Goal: Communication & Community: Answer question/provide support

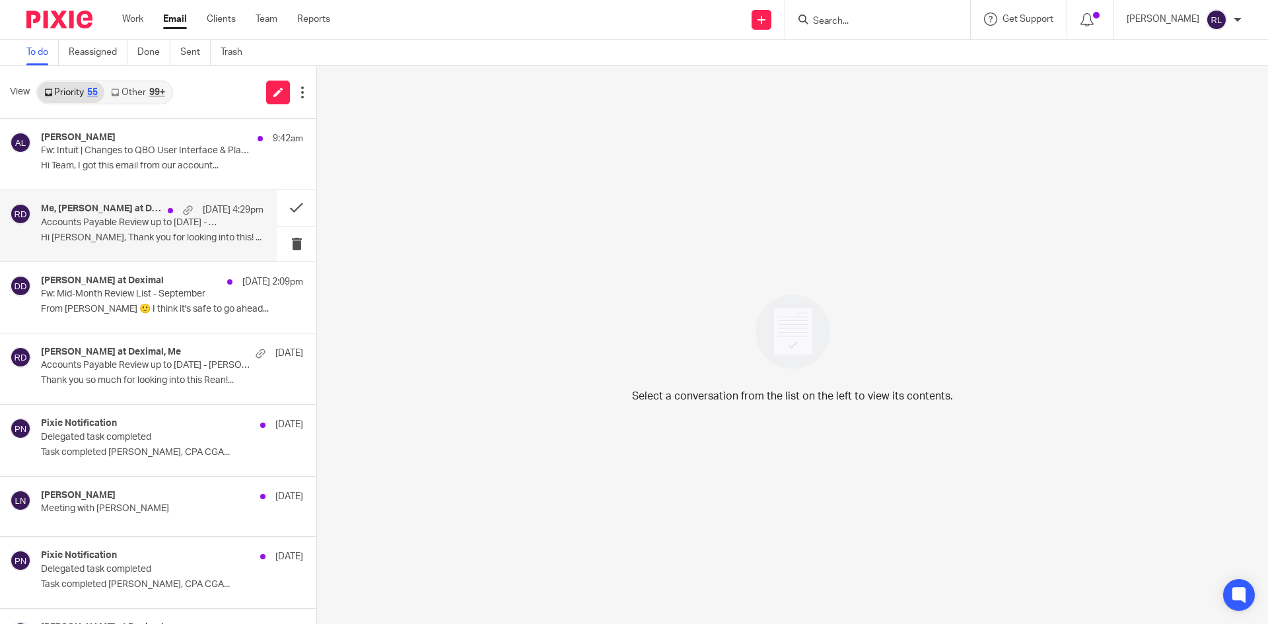
click at [157, 241] on p "Hi [PERSON_NAME], Thank you for looking into this! ..." at bounding box center [152, 237] width 223 height 11
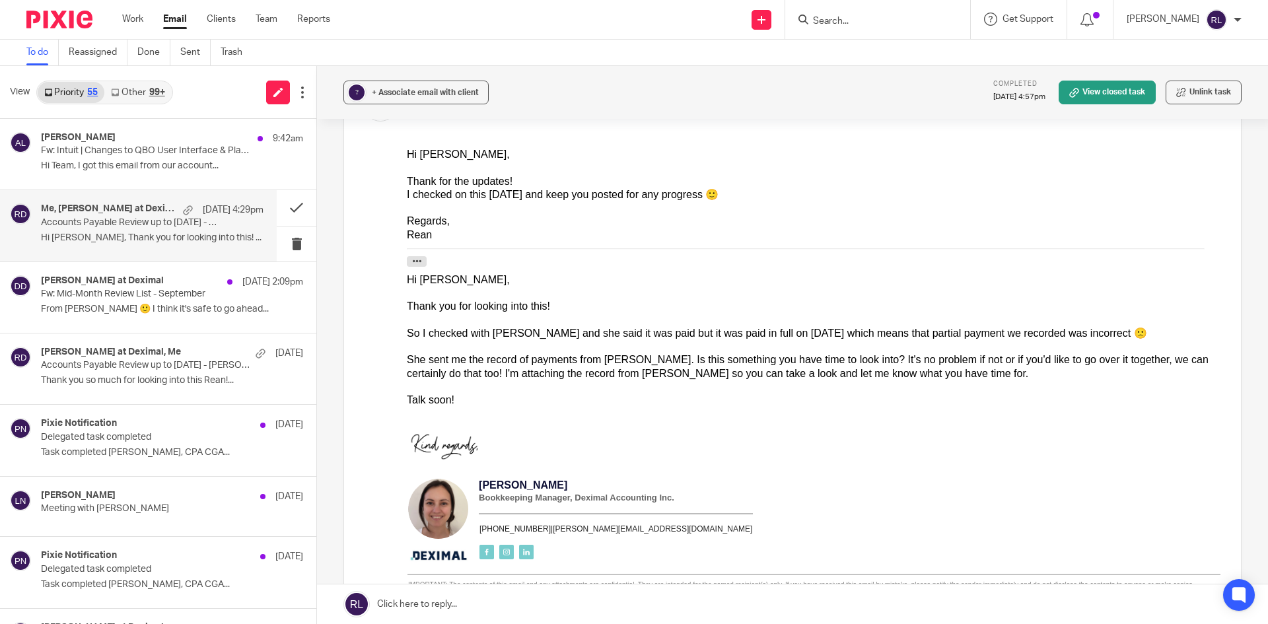
scroll to position [275, 0]
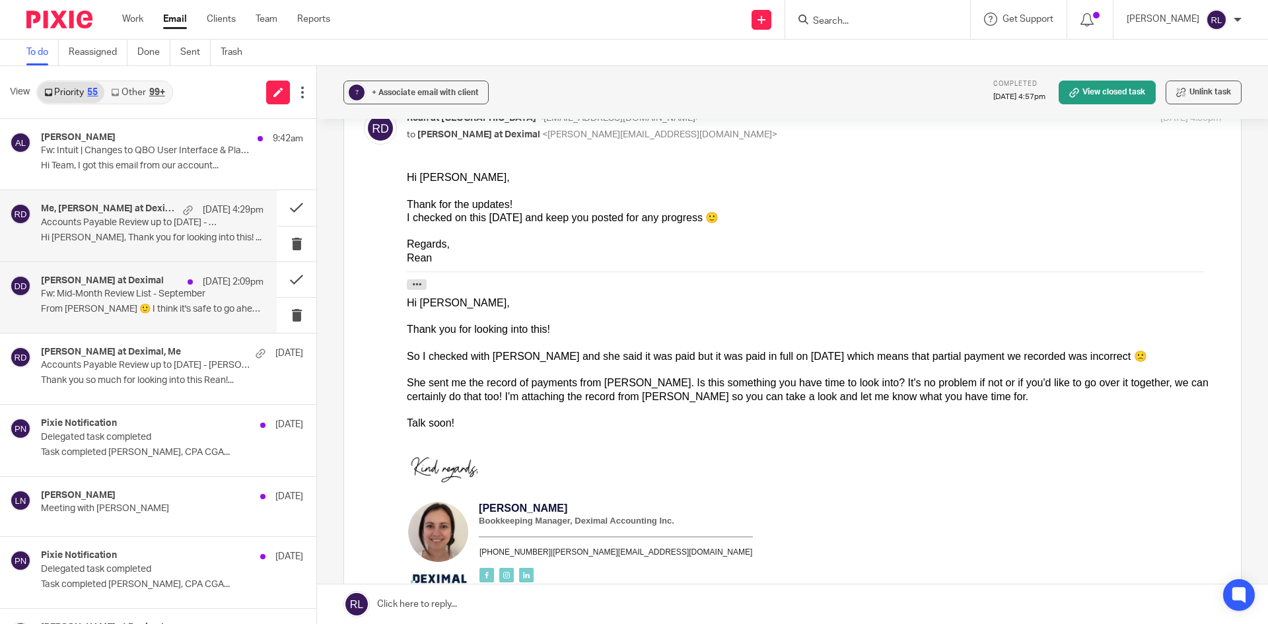
click at [151, 314] on p "From [PERSON_NAME] 🙂 I think it's safe to go ahead..." at bounding box center [152, 309] width 223 height 11
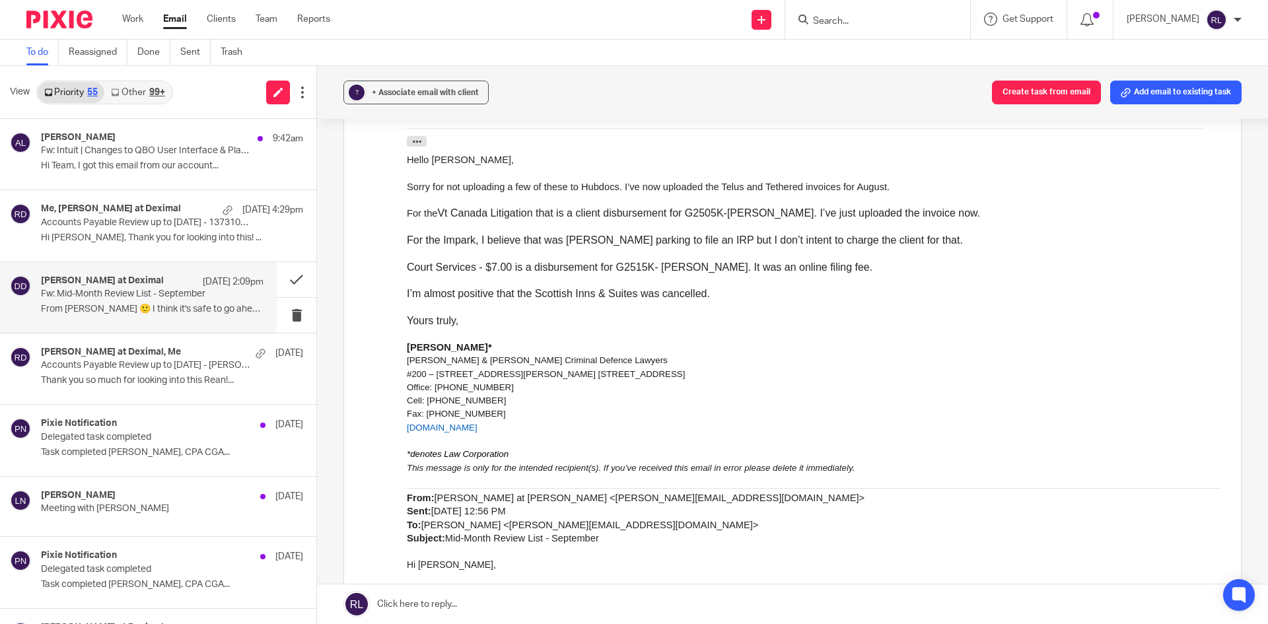
scroll to position [305, 0]
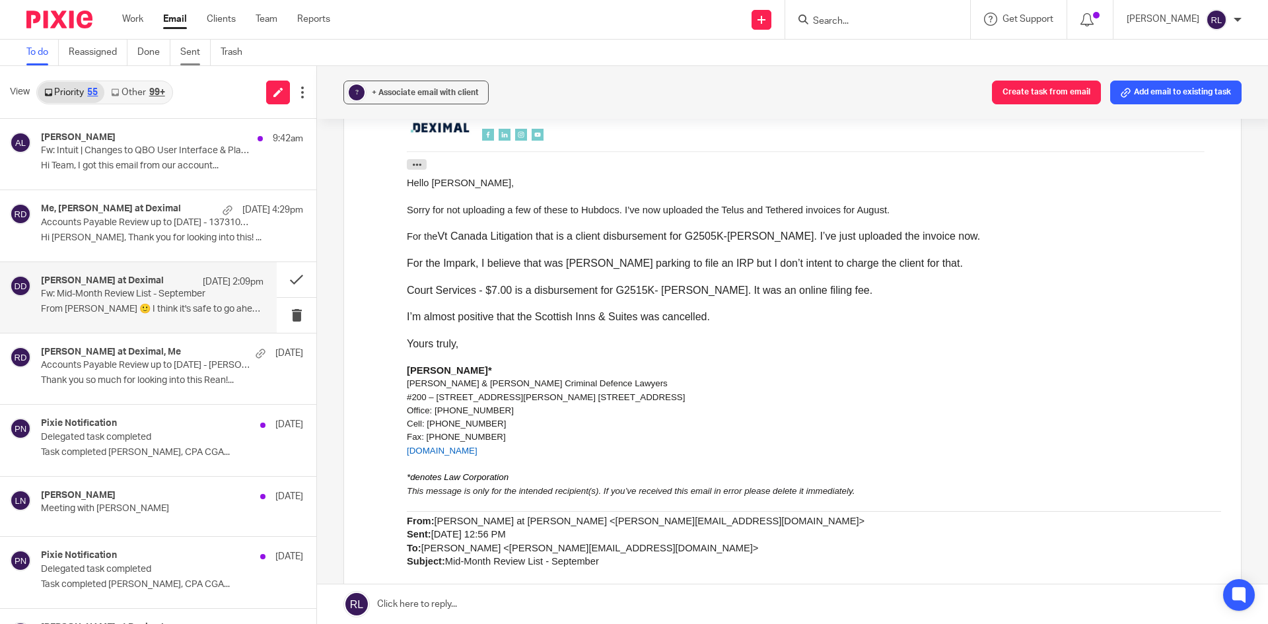
click at [184, 57] on link "Sent" at bounding box center [195, 53] width 30 height 26
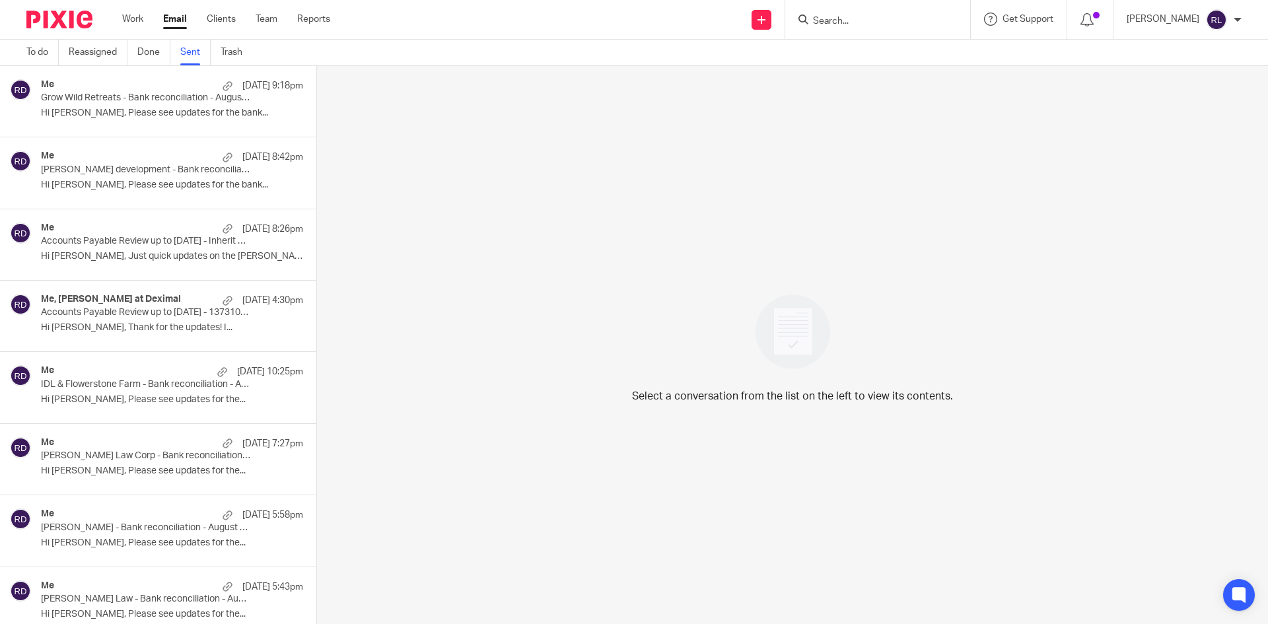
click at [147, 109] on p "Hi Amanda, Please see updates for the bank..." at bounding box center [172, 113] width 262 height 11
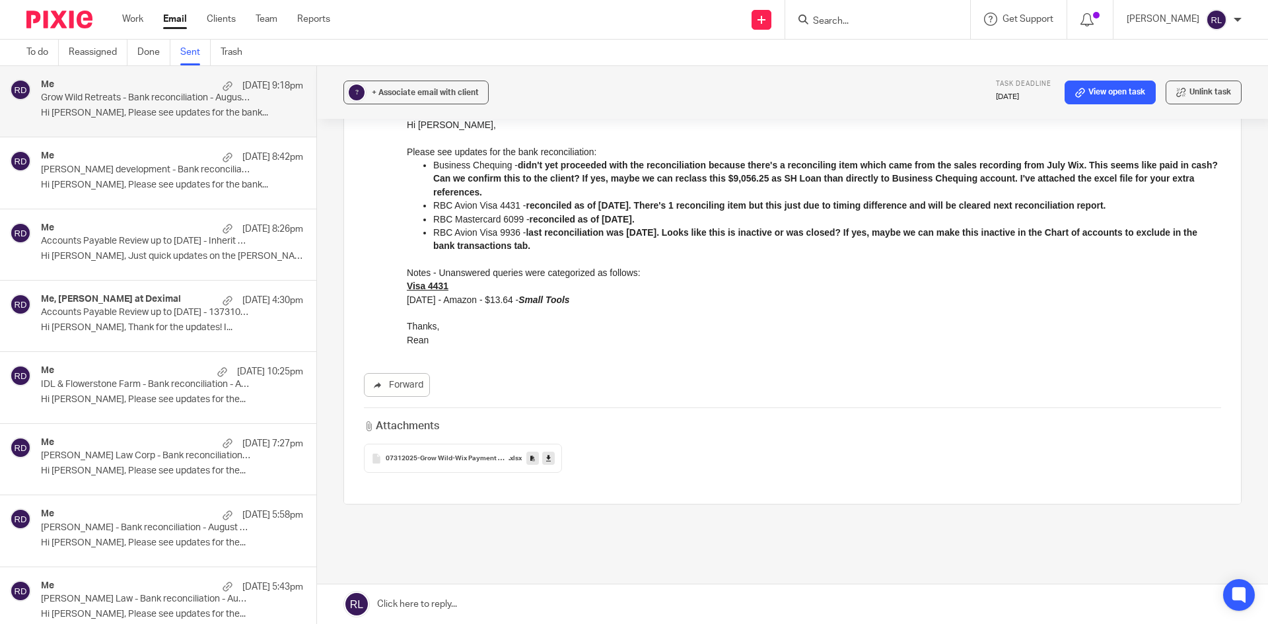
scroll to position [132, 0]
